Goal: Task Accomplishment & Management: Manage account settings

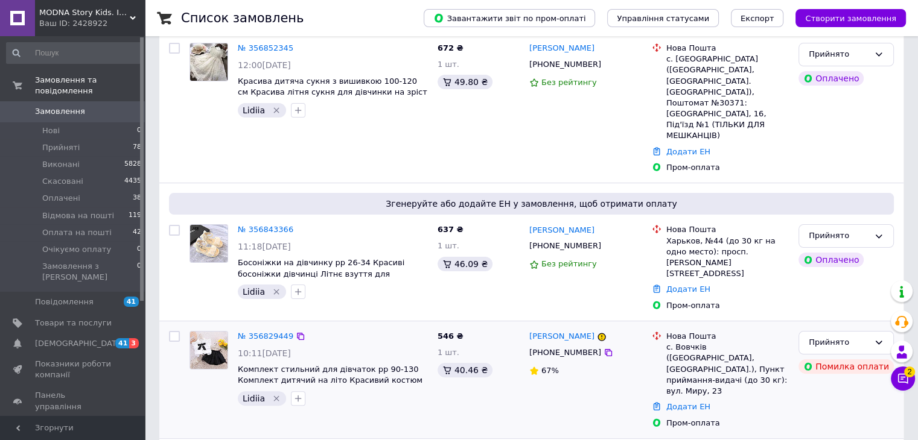
scroll to position [241, 0]
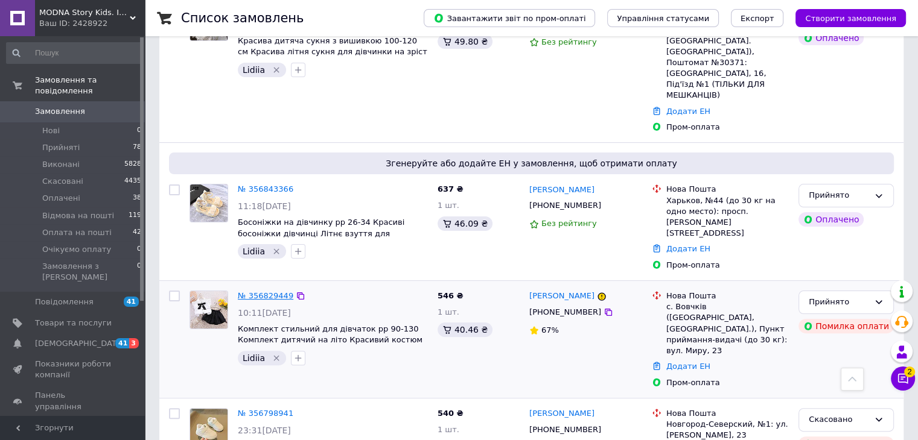
click at [275, 291] on link "№ 356829449" at bounding box center [266, 295] width 56 height 9
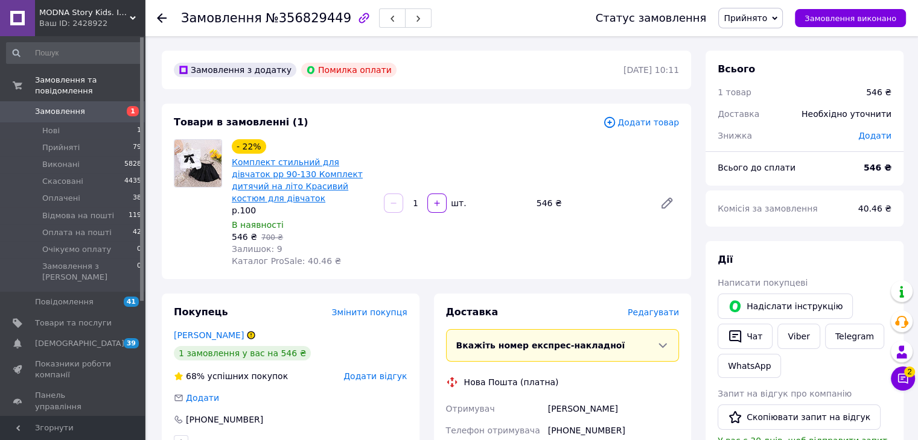
click at [349, 163] on link "Комплект стильний для дівчаток рр 90-130 Комплект дитячий на літо Красивий кост…" at bounding box center [297, 180] width 131 height 46
click at [158, 15] on icon at bounding box center [162, 18] width 10 height 10
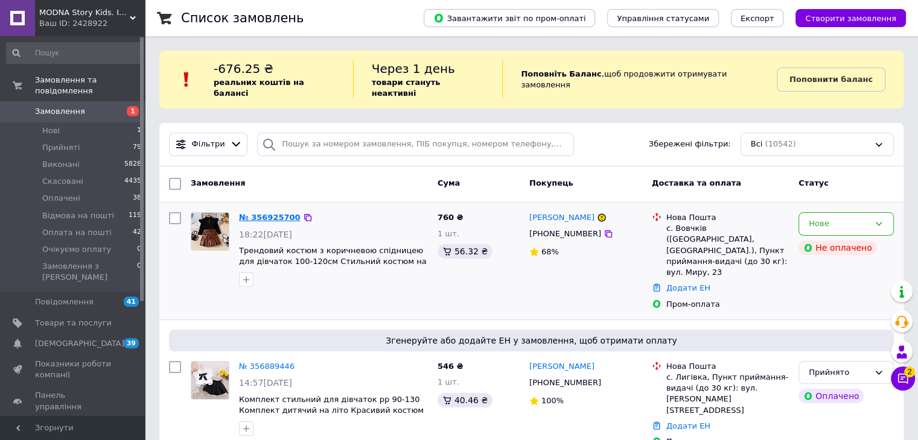
click at [274, 213] on link "№ 356925700" at bounding box center [270, 217] width 62 height 9
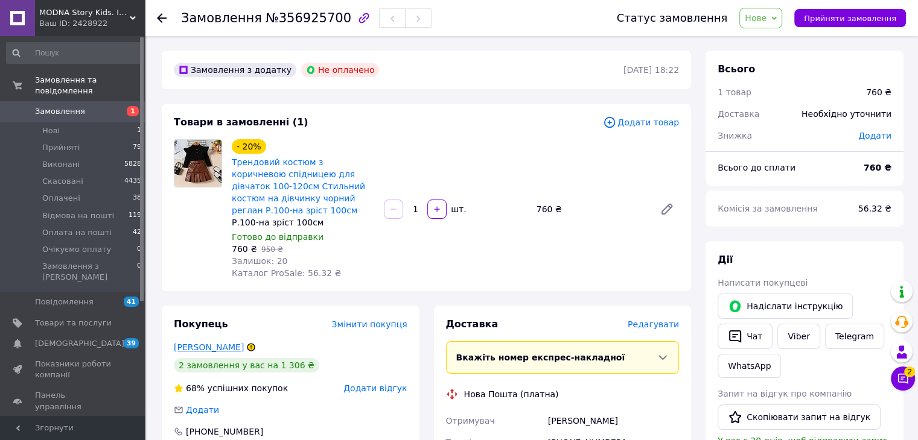
click at [203, 343] on link "гусева Лилиана" at bounding box center [209, 348] width 70 height 10
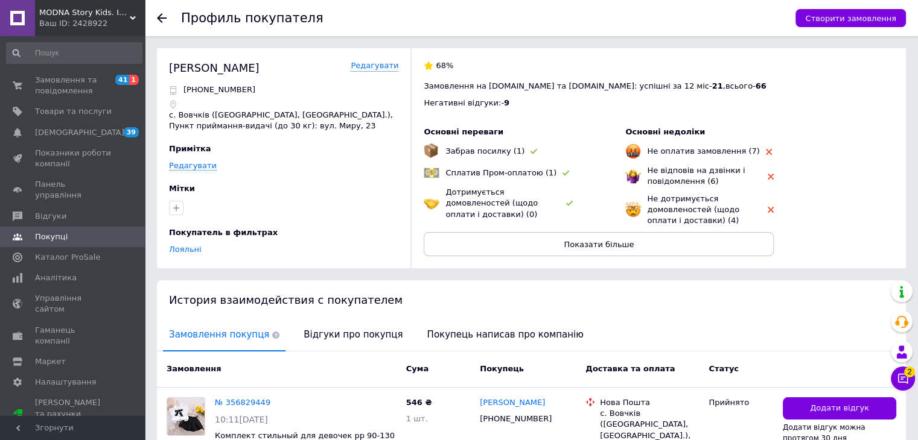
click at [162, 19] on icon at bounding box center [162, 18] width 10 height 10
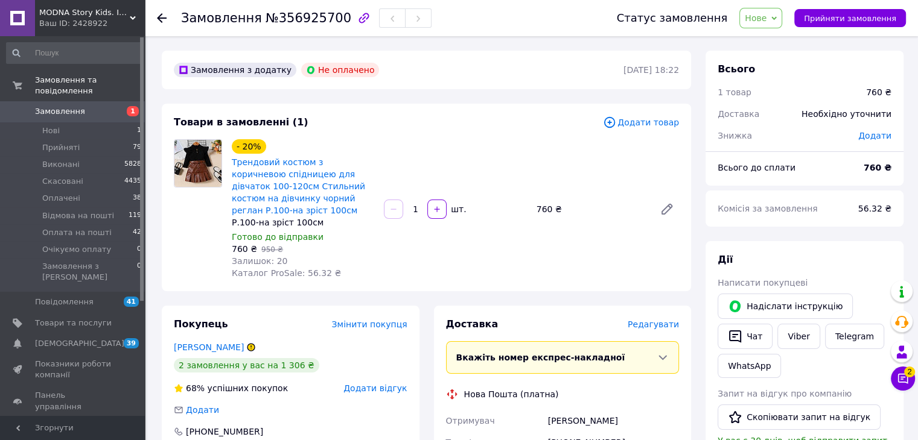
click at [162, 17] on use at bounding box center [162, 18] width 10 height 10
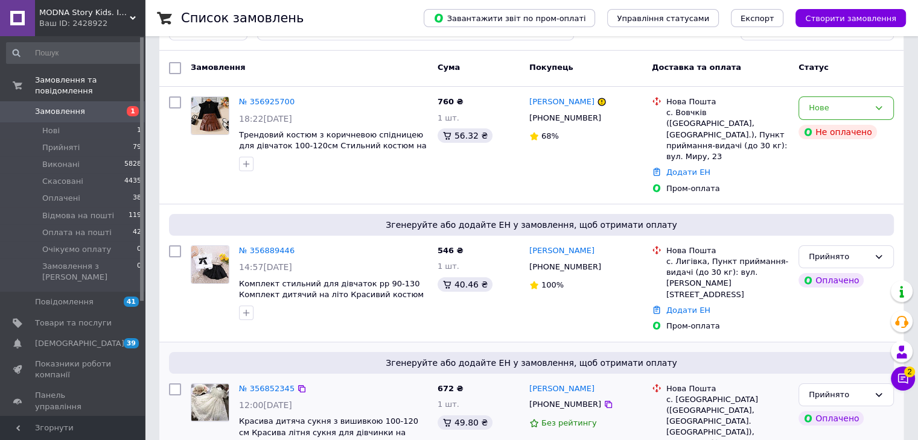
scroll to position [181, 0]
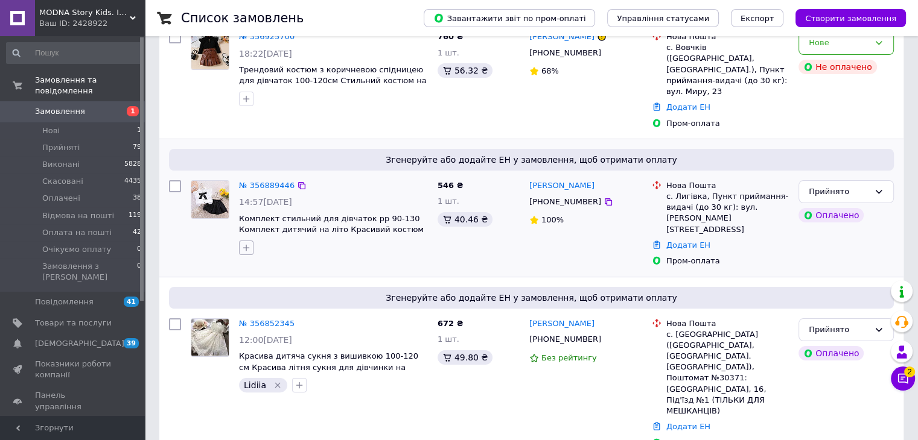
click at [249, 243] on icon "button" at bounding box center [246, 248] width 10 height 10
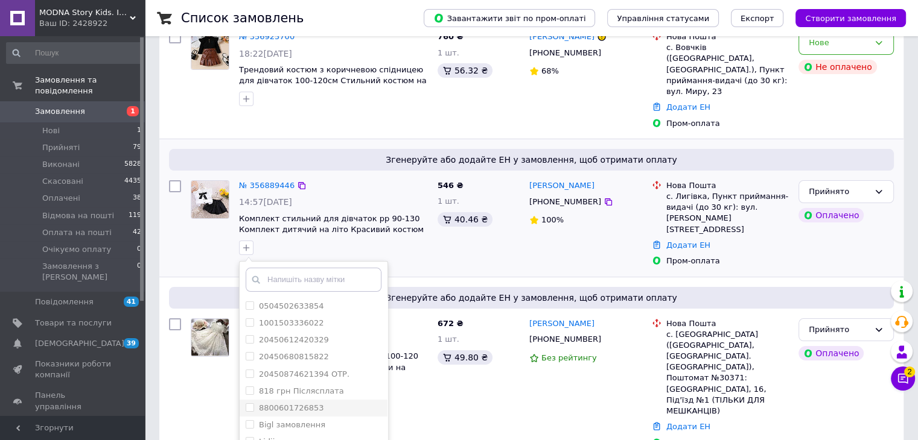
scroll to position [60, 0]
click at [293, 376] on div "Lidiia" at bounding box center [314, 381] width 136 height 11
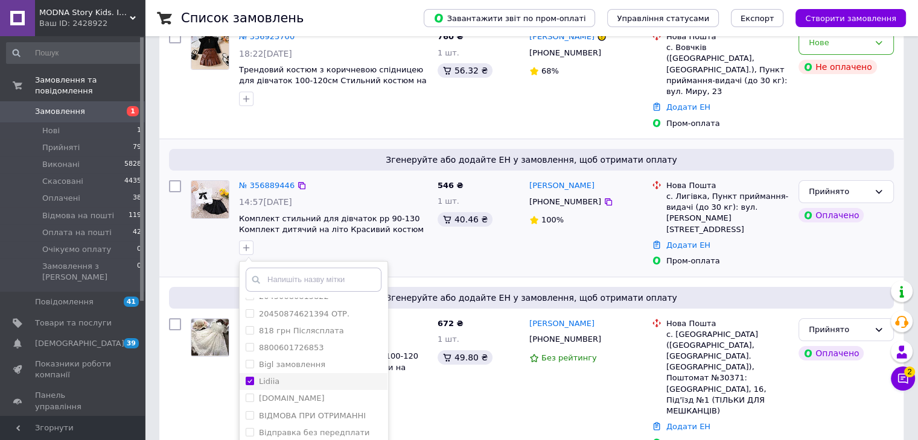
checkbox input "true"
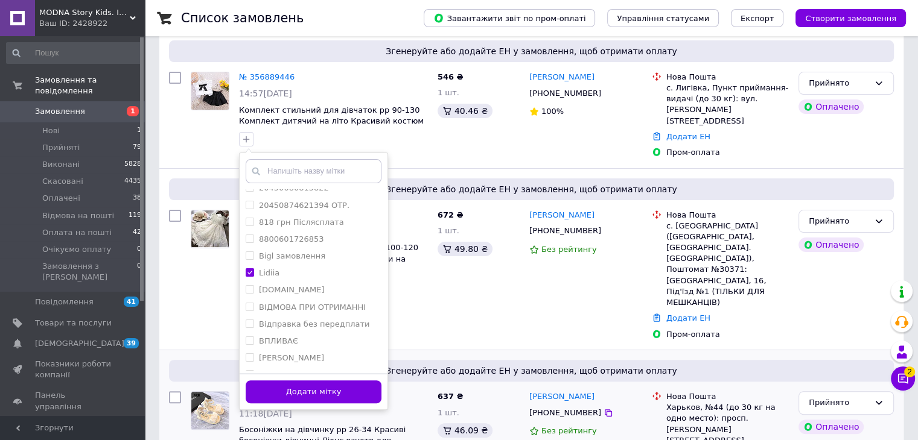
scroll to position [302, 0]
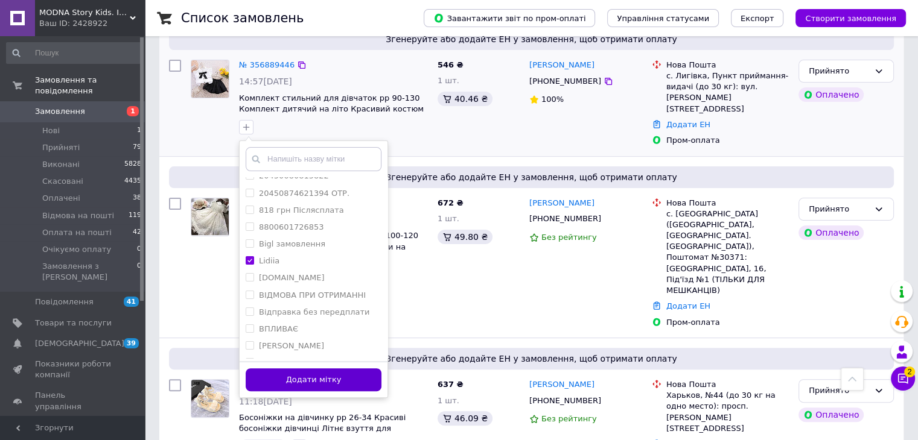
click at [343, 369] on button "Додати мітку" at bounding box center [314, 381] width 136 height 24
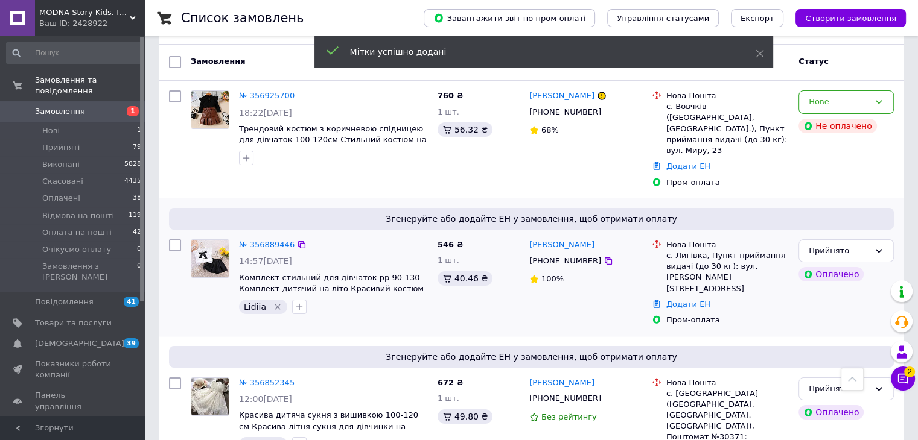
scroll to position [121, 0]
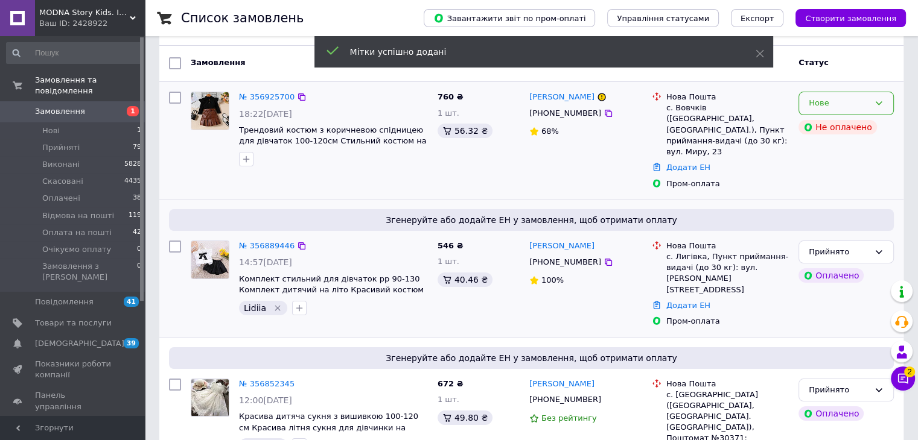
click at [877, 98] on icon at bounding box center [879, 103] width 10 height 10
click at [816, 118] on li "Прийнято" at bounding box center [846, 129] width 94 height 22
click at [245, 154] on icon "button" at bounding box center [246, 159] width 10 height 10
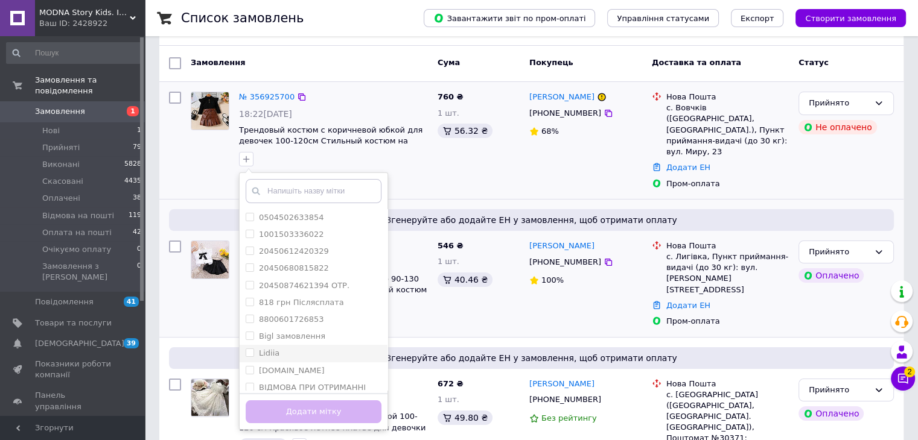
click at [281, 345] on li "Lidiia" at bounding box center [314, 353] width 148 height 17
checkbox input "true"
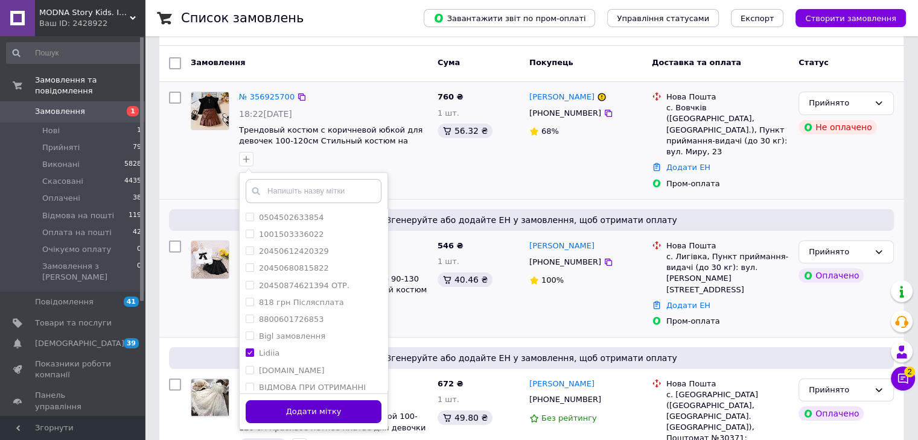
click at [307, 401] on button "Додати мітку" at bounding box center [314, 413] width 136 height 24
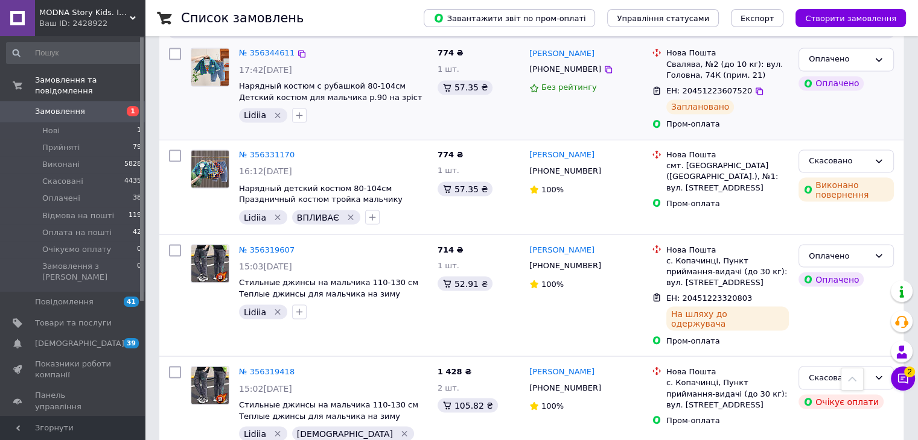
scroll to position [2145, 0]
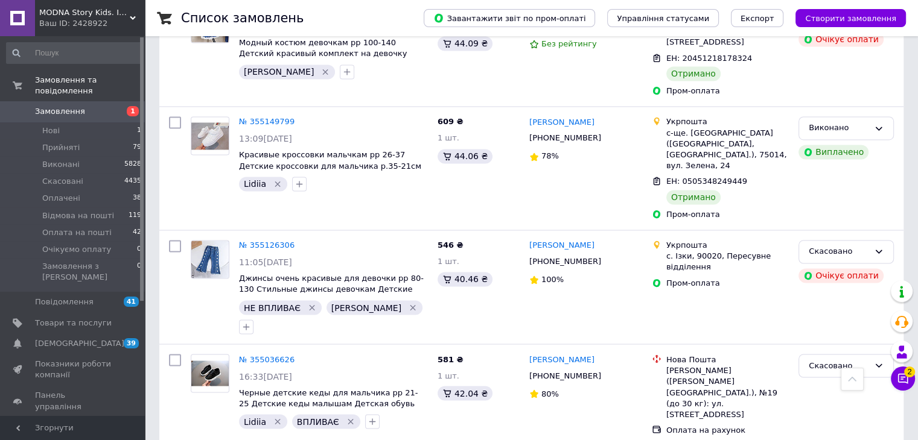
scroll to position [1993, 0]
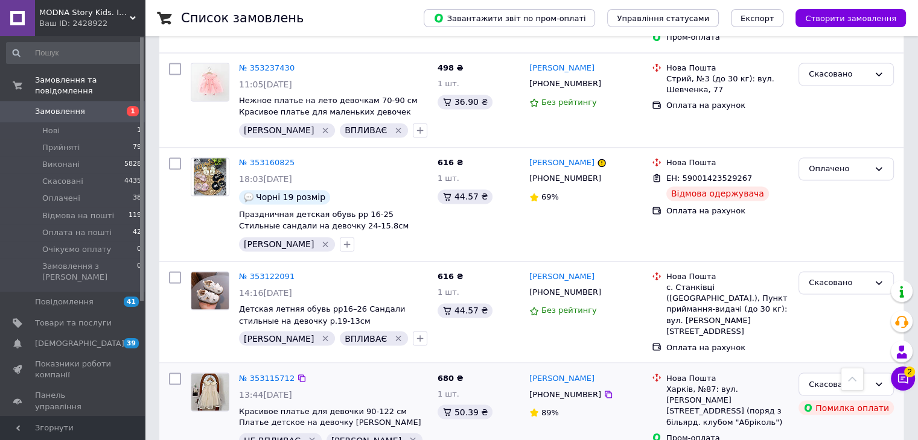
scroll to position [1998, 0]
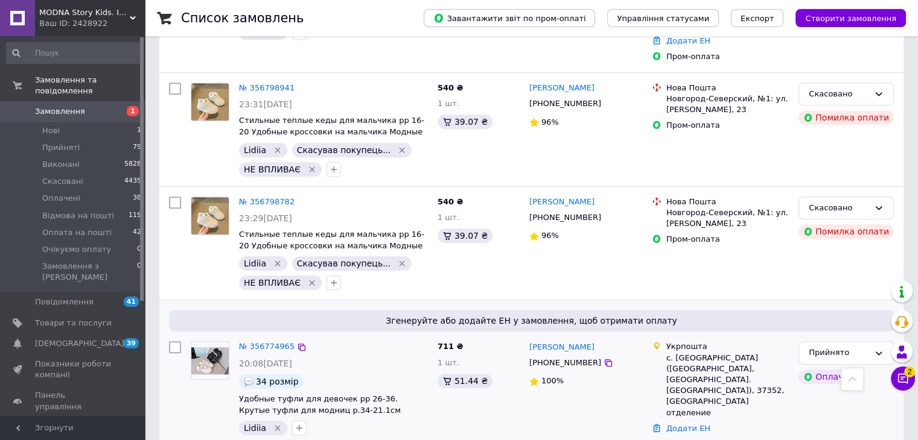
scroll to position [845, 0]
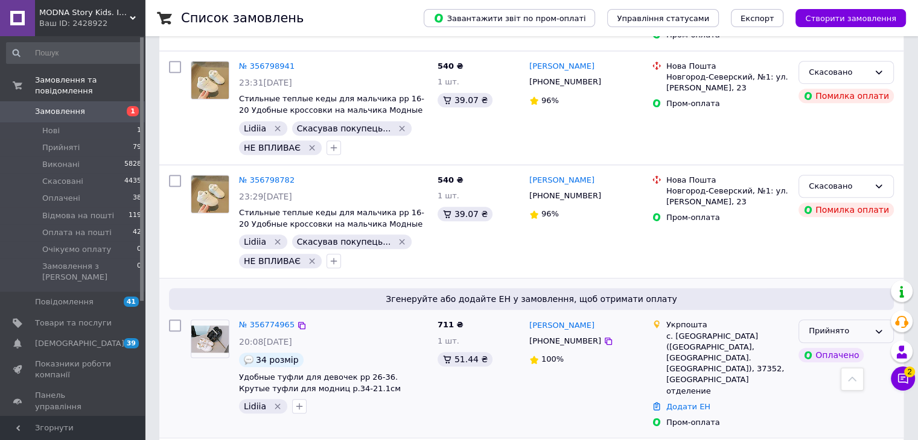
click at [878, 327] on icon at bounding box center [879, 332] width 10 height 10
click at [838, 390] on li "Оплачено" at bounding box center [846, 401] width 94 height 22
click at [280, 320] on link "№ 356774965" at bounding box center [267, 324] width 56 height 9
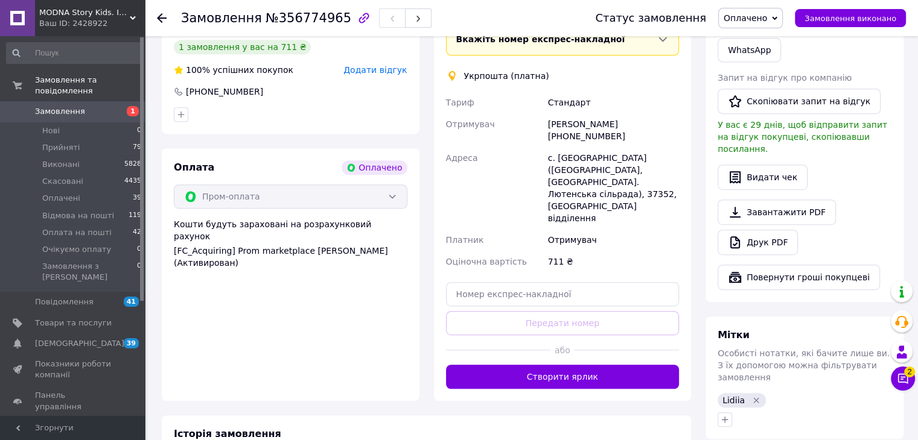
scroll to position [621, 0]
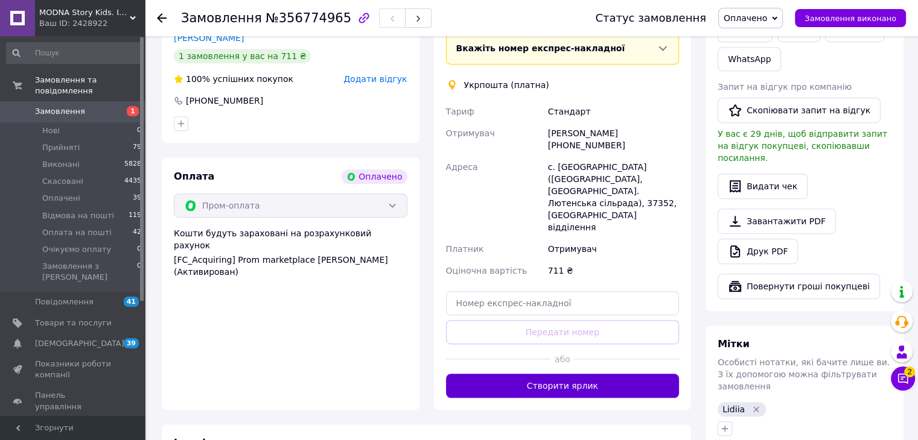
click at [559, 374] on button "Створити ярлик" at bounding box center [562, 386] width 233 height 24
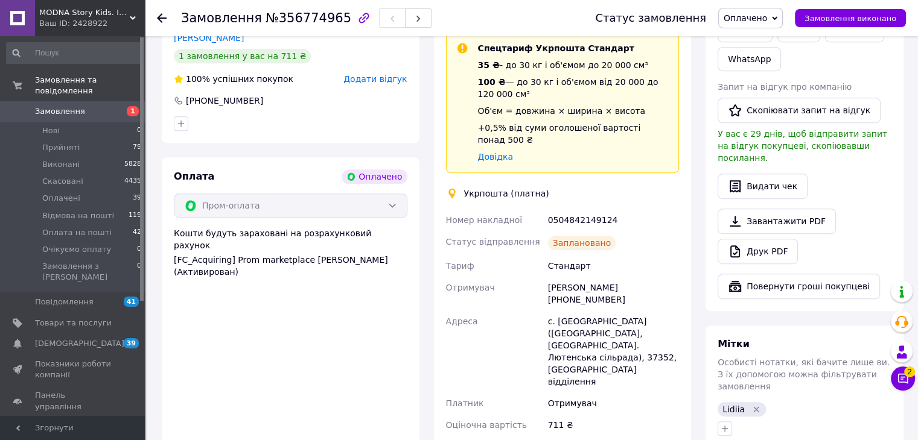
click at [159, 16] on use at bounding box center [162, 18] width 10 height 10
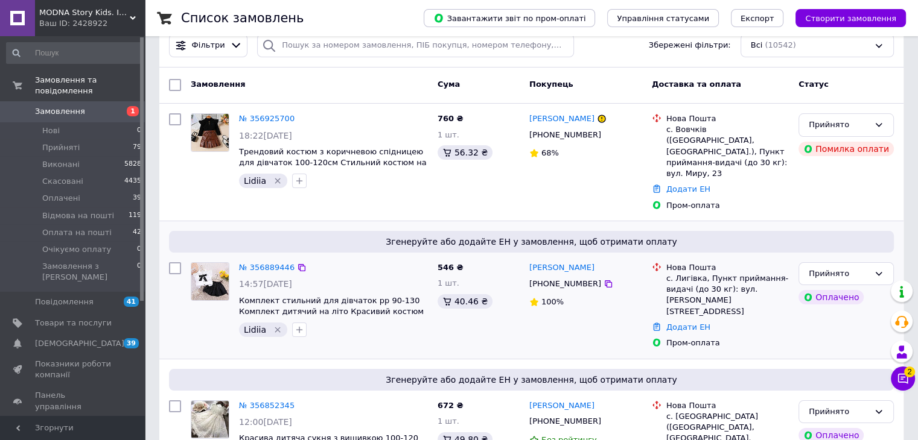
scroll to position [121, 0]
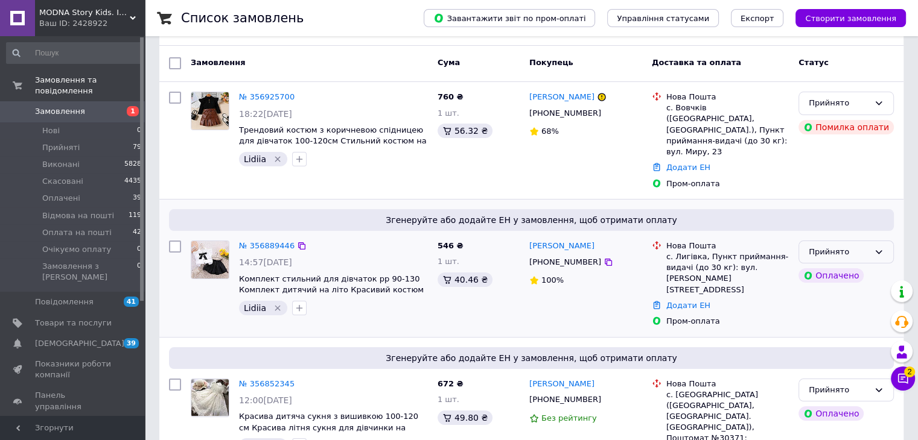
click at [878, 250] on icon at bounding box center [878, 252] width 7 height 4
click at [847, 311] on li "Оплачено" at bounding box center [846, 322] width 94 height 22
click at [275, 241] on link "№ 356889446" at bounding box center [267, 245] width 56 height 9
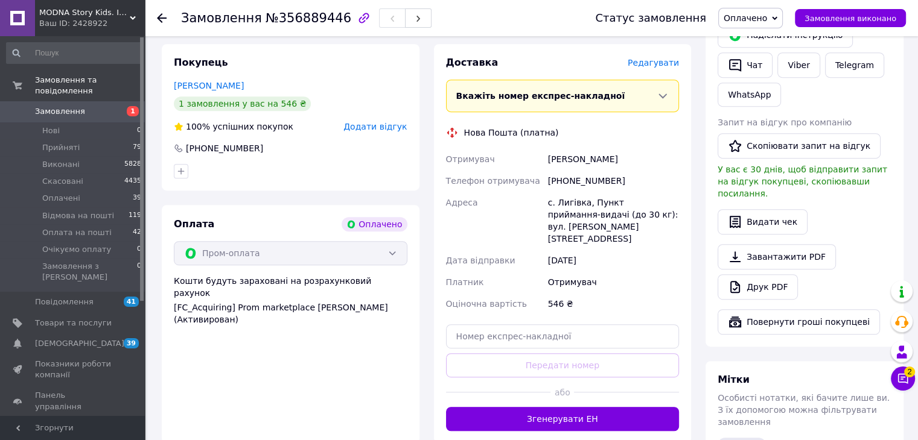
scroll to position [636, 0]
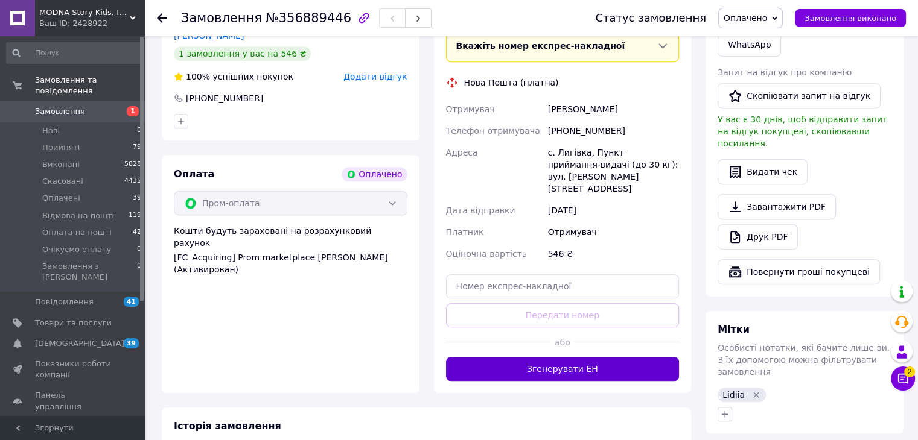
click at [586, 357] on button "Згенерувати ЕН" at bounding box center [562, 369] width 233 height 24
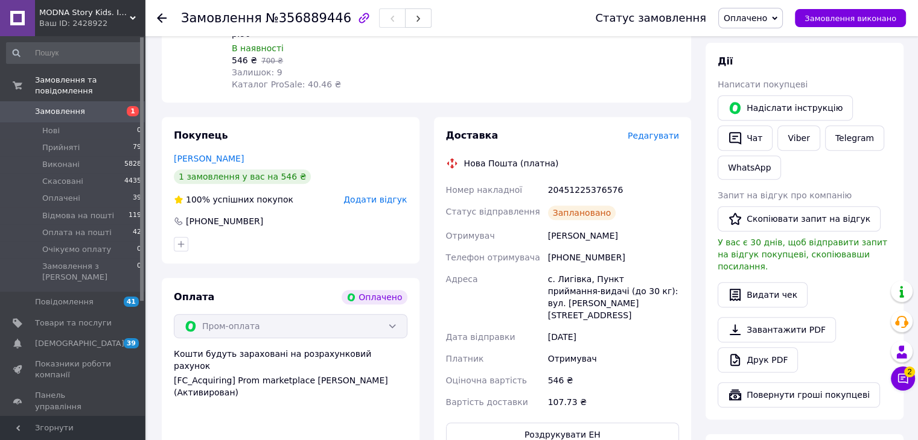
scroll to position [515, 0]
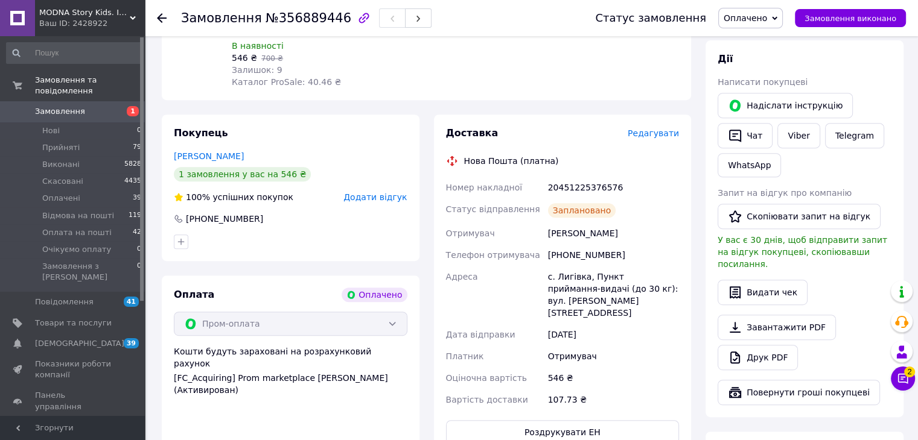
click at [160, 20] on use at bounding box center [162, 18] width 10 height 10
